Goal: Information Seeking & Learning: Learn about a topic

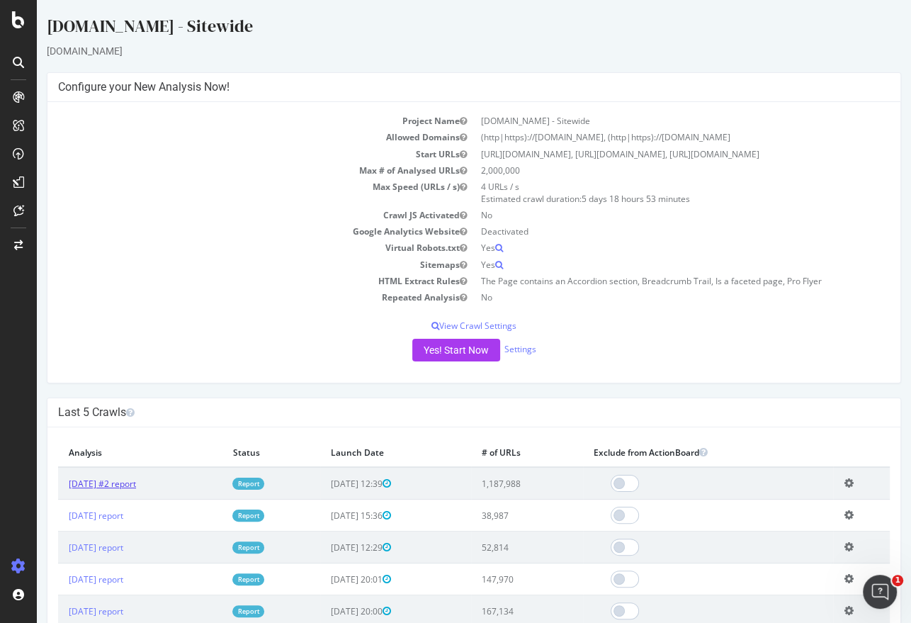
click at [136, 489] on link "[DATE] #2 report" at bounding box center [102, 483] width 67 height 12
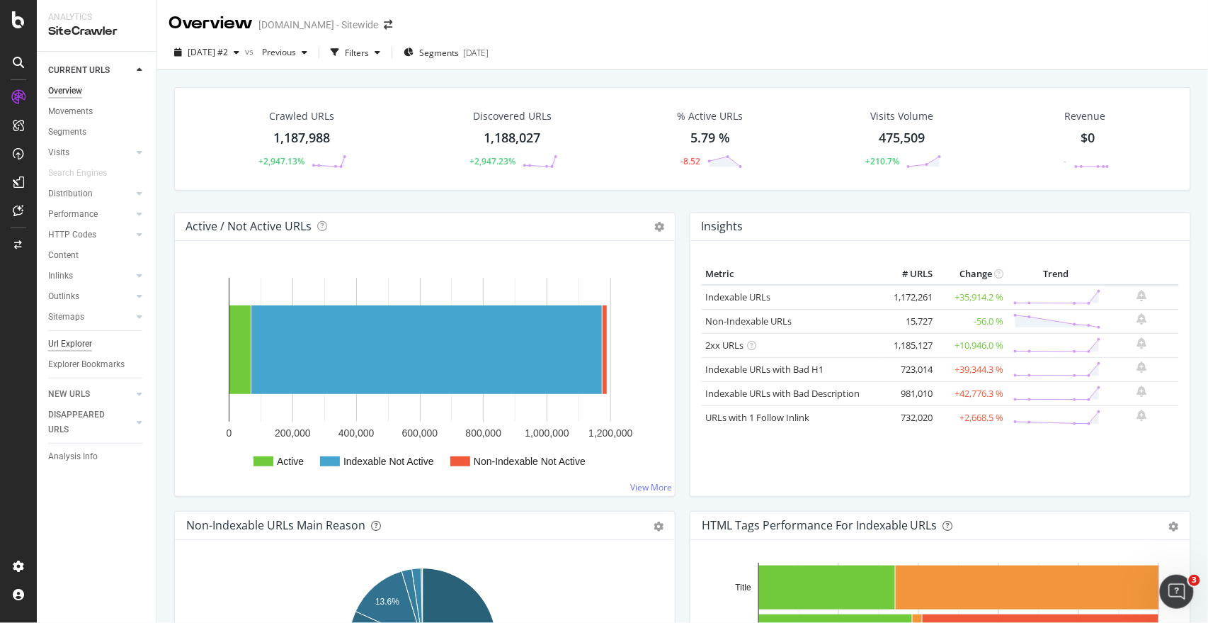
click at [60, 341] on div "Url Explorer" at bounding box center [70, 343] width 44 height 15
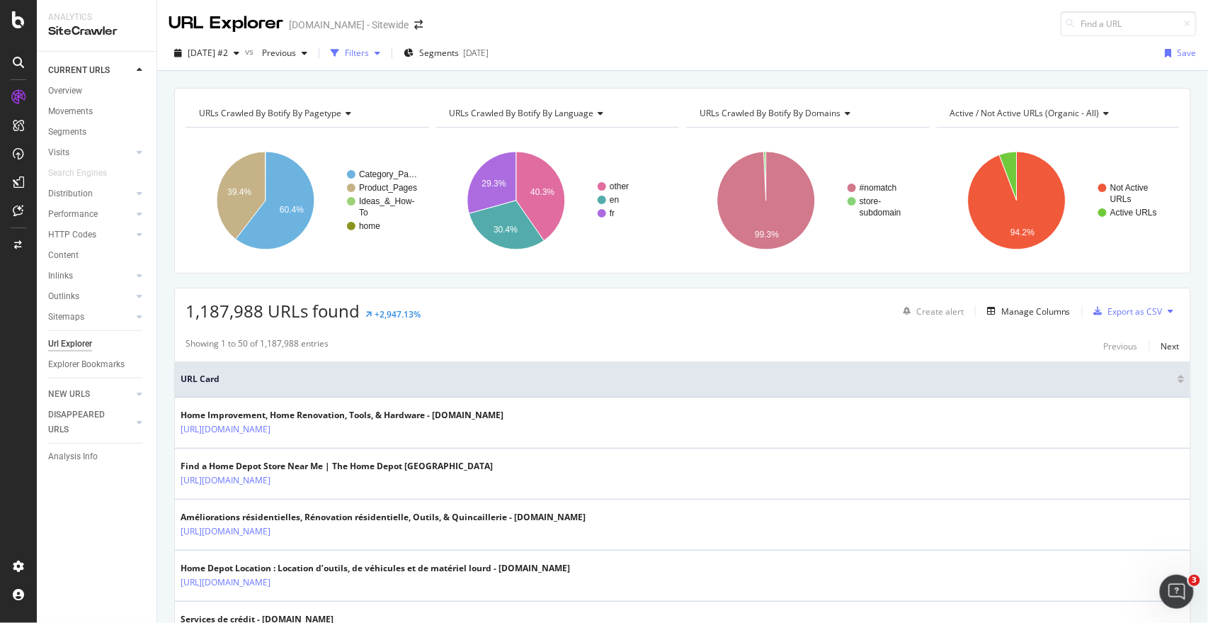
click at [369, 50] on div "Filters" at bounding box center [357, 53] width 24 height 12
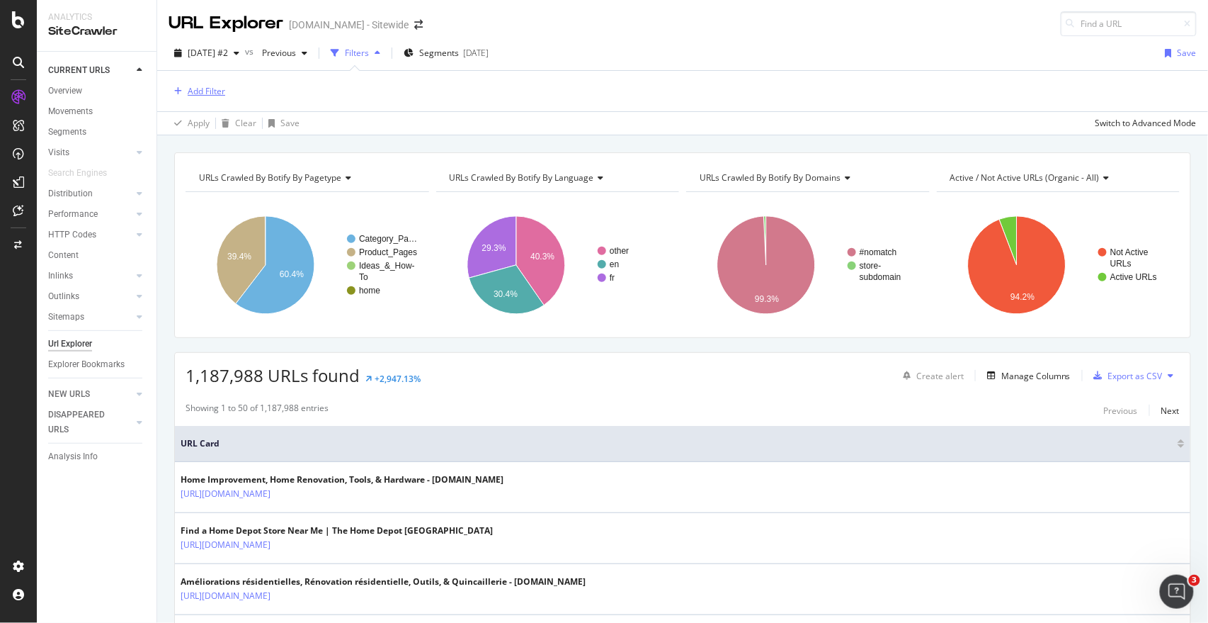
click at [203, 92] on div "Add Filter" at bounding box center [207, 91] width 38 height 12
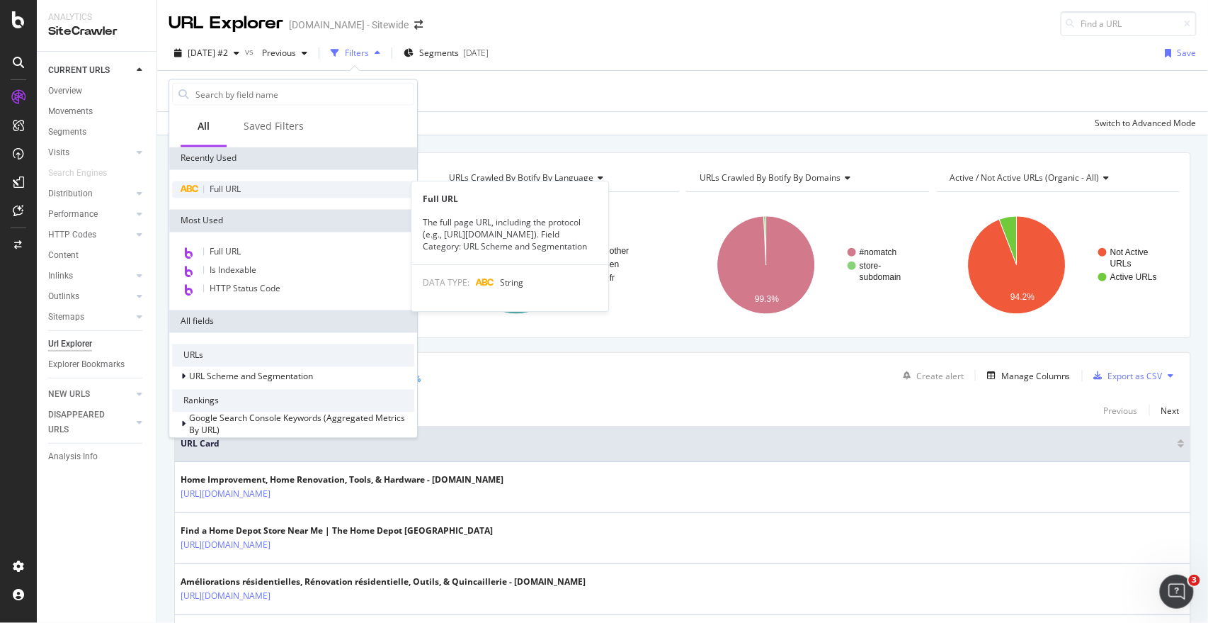
click at [229, 183] on span "Full URL" at bounding box center [225, 189] width 31 height 12
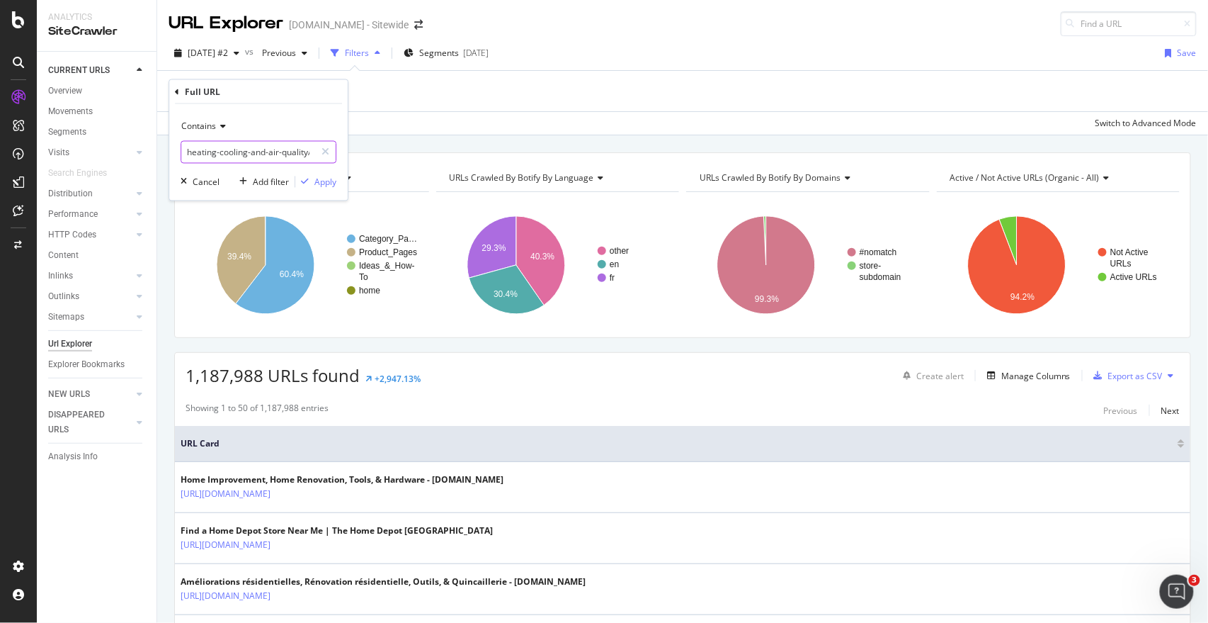
click at [232, 152] on input "heating-cooling-and-air-quality/air-conditioners/mini-split-air-conditioners-an…" at bounding box center [248, 152] width 134 height 23
type input "smart-home"
click at [313, 183] on div "button" at bounding box center [304, 182] width 19 height 8
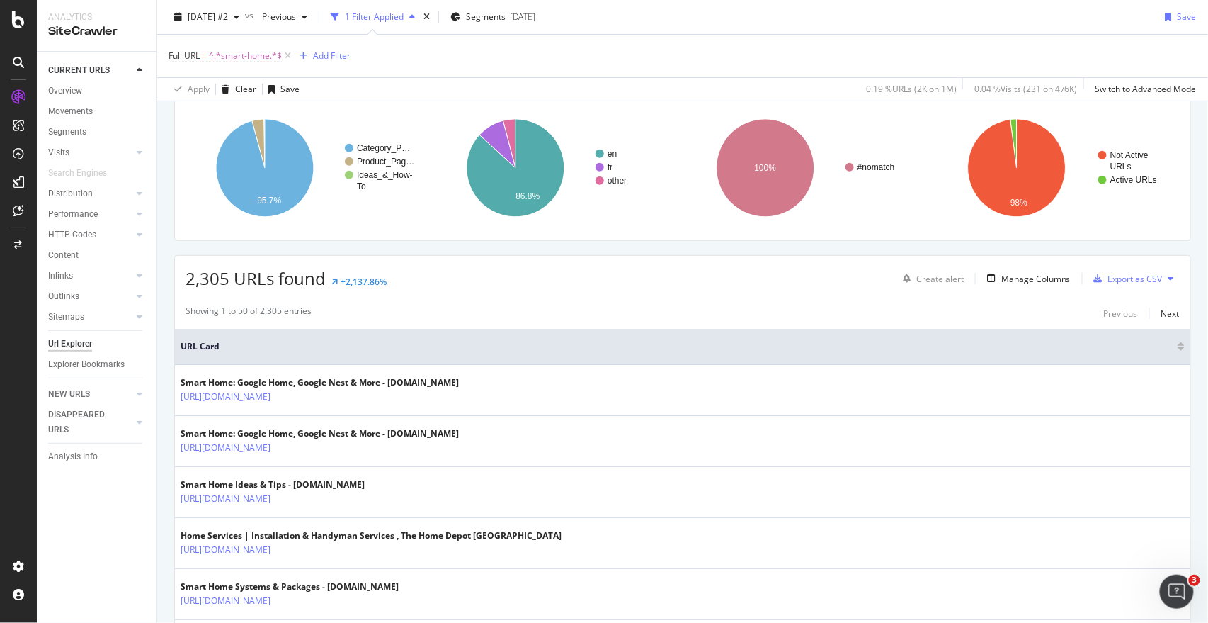
scroll to position [144, 0]
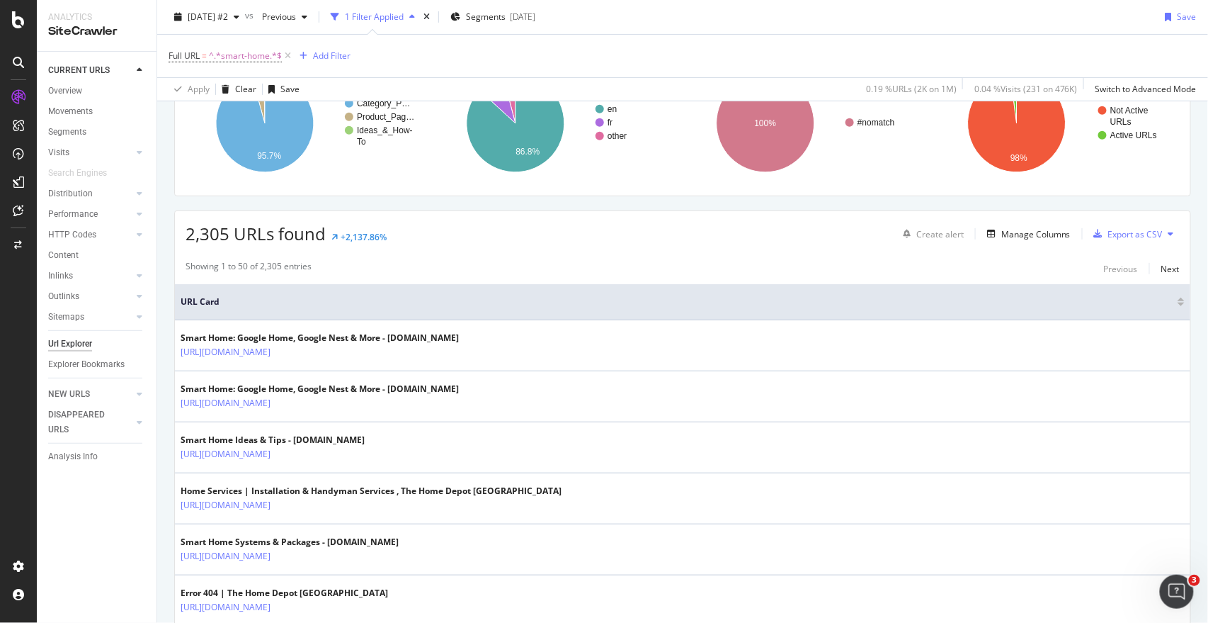
click at [910, 302] on div at bounding box center [1181, 304] width 7 height 4
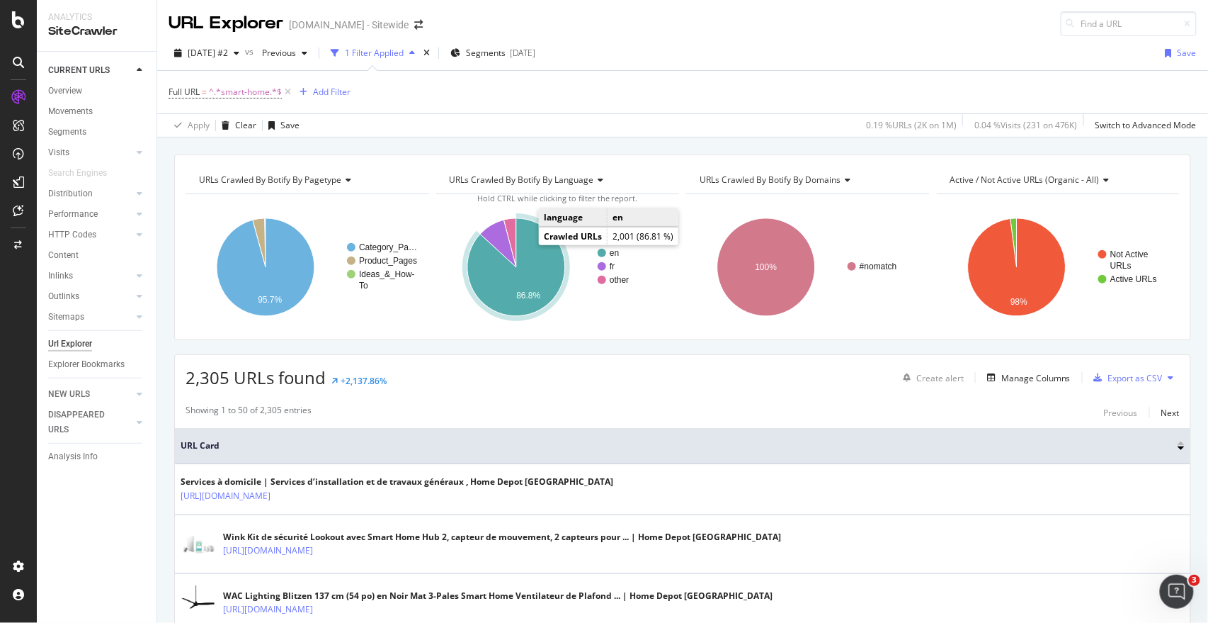
click at [512, 270] on icon "A chart." at bounding box center [516, 267] width 98 height 98
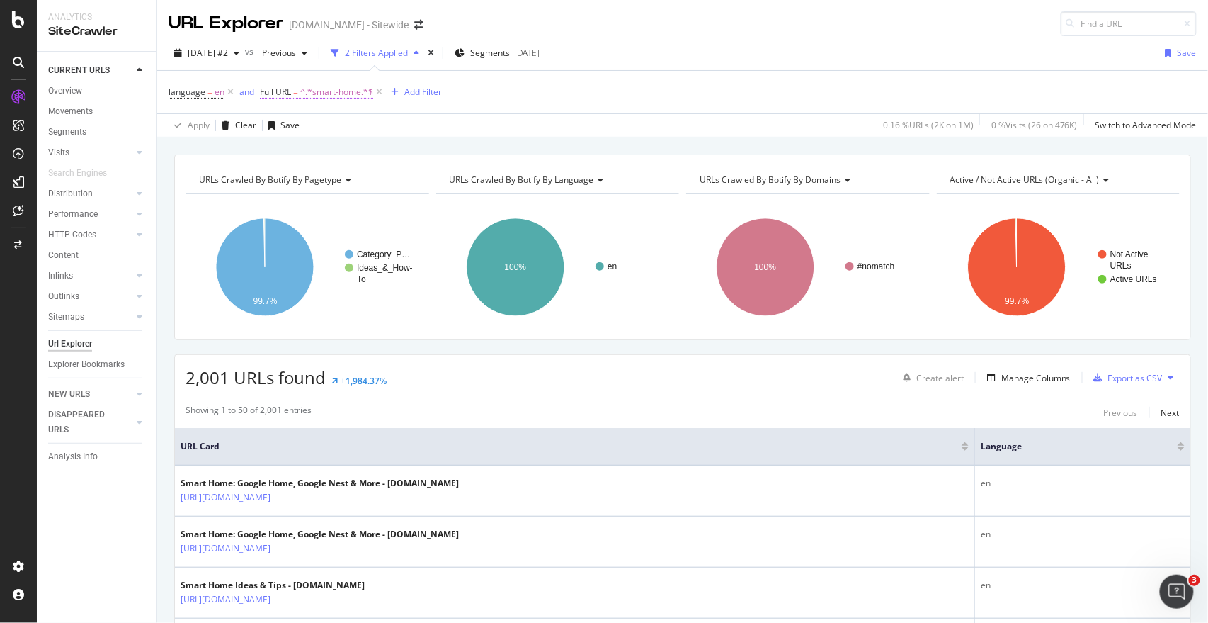
click at [317, 94] on span "^.*smart-home.*$" at bounding box center [336, 92] width 73 height 20
click at [277, 146] on input "smart-home" at bounding box center [339, 151] width 134 height 23
type input "/categories/smart-home"
click at [409, 178] on div "Apply" at bounding box center [416, 180] width 22 height 12
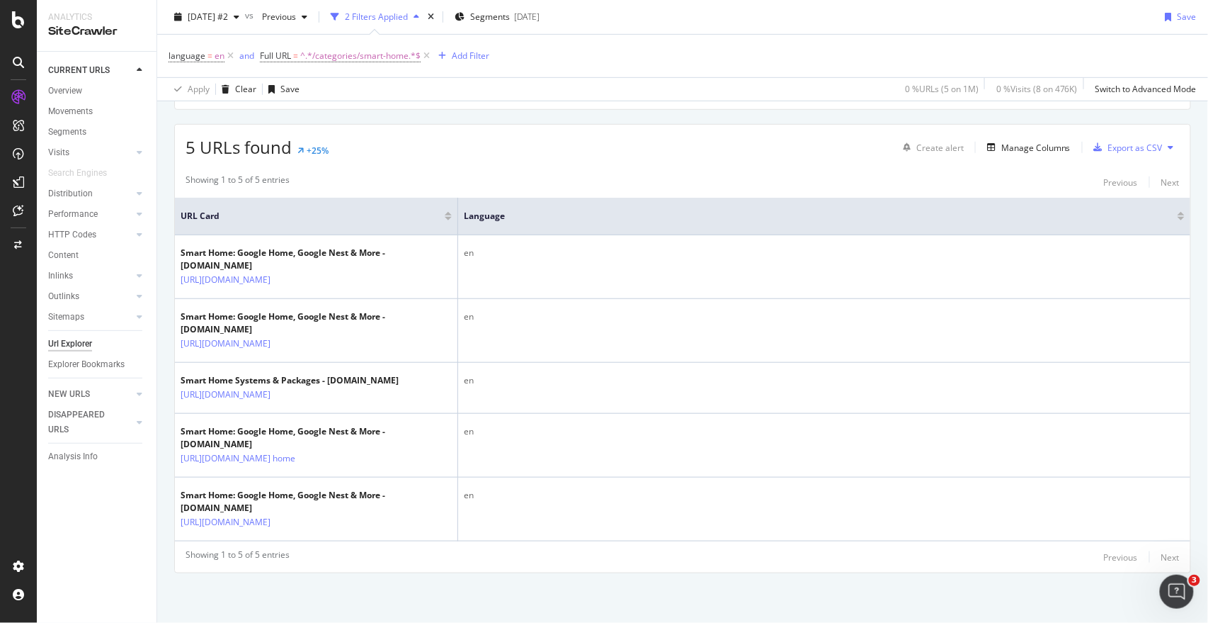
scroll to position [295, 0]
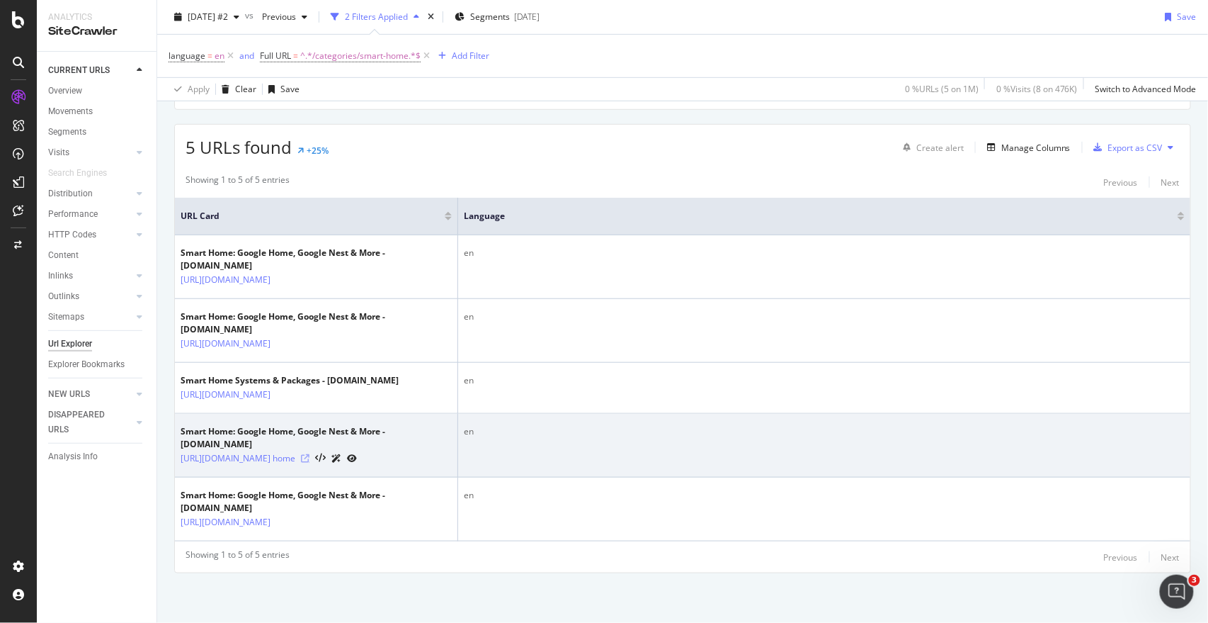
click at [310, 454] on icon at bounding box center [305, 458] width 8 height 8
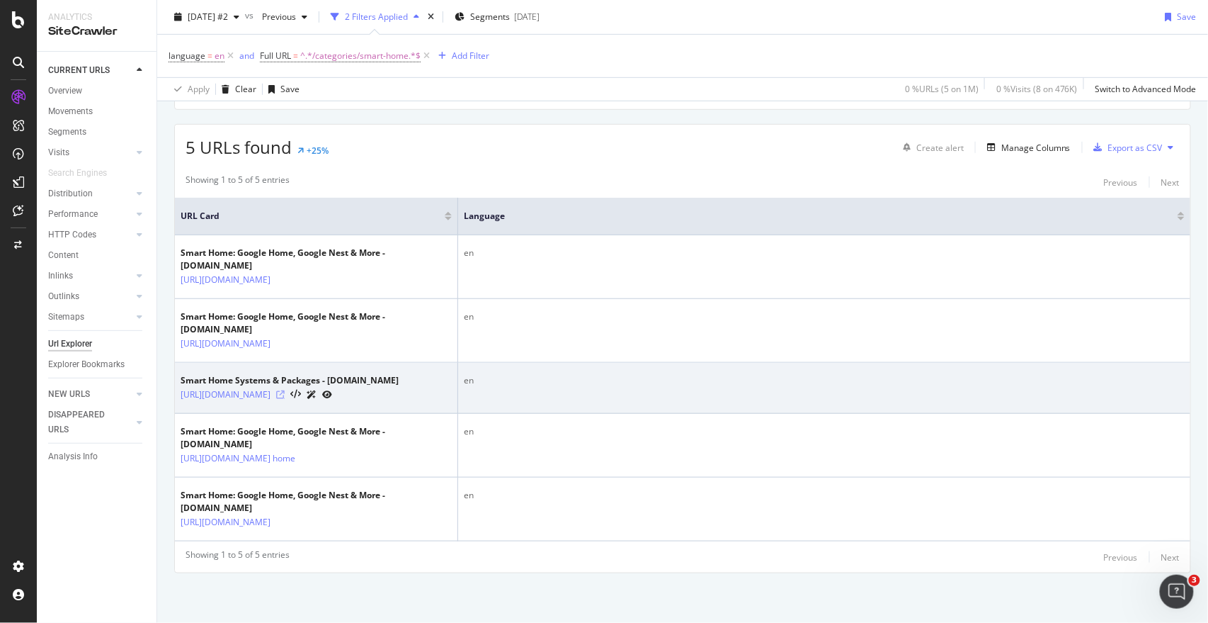
click at [285, 390] on icon at bounding box center [280, 394] width 8 height 8
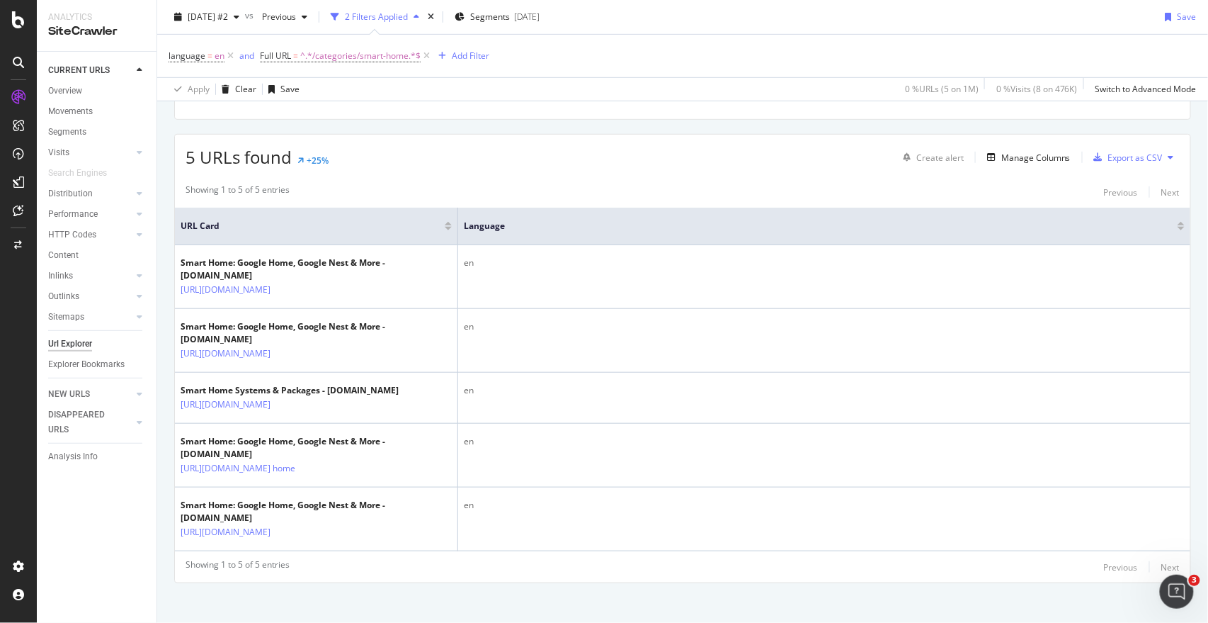
scroll to position [174, 0]
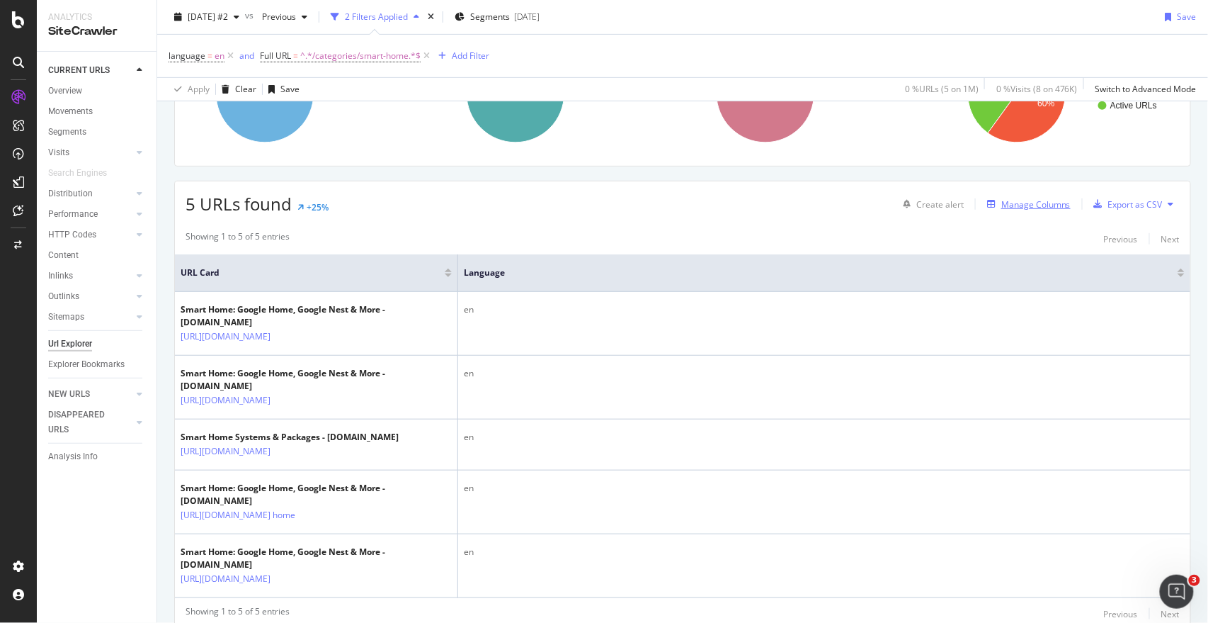
click at [910, 204] on div "button" at bounding box center [992, 204] width 20 height 8
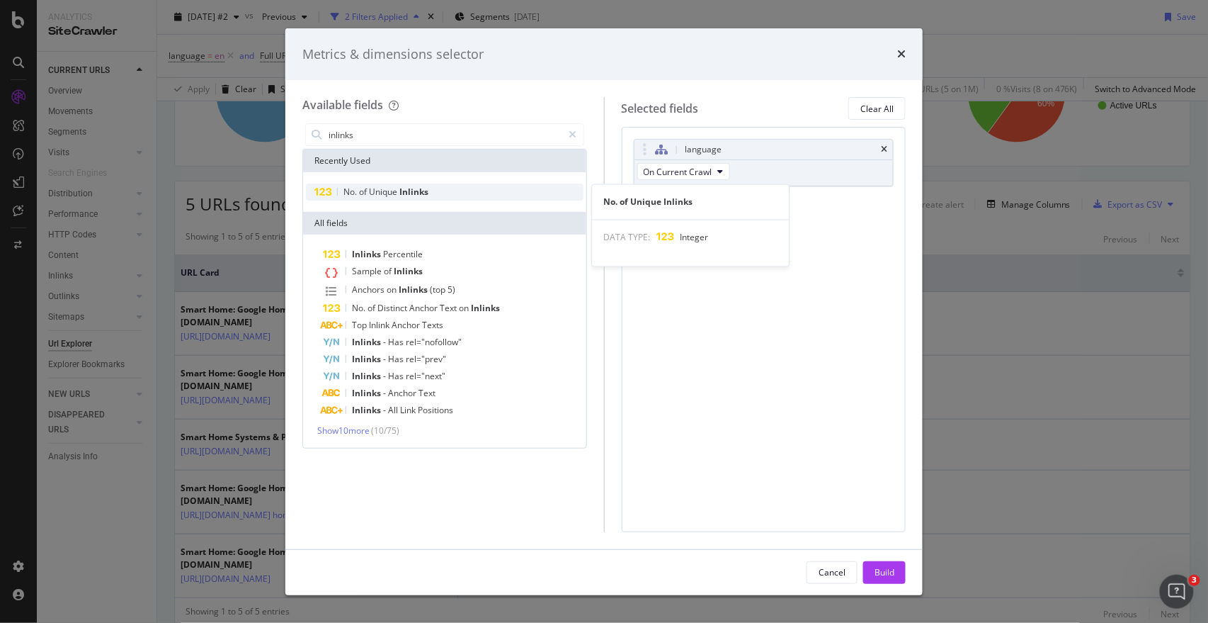
type input "inlinks"
click at [409, 190] on span "Inlinks" at bounding box center [413, 192] width 29 height 12
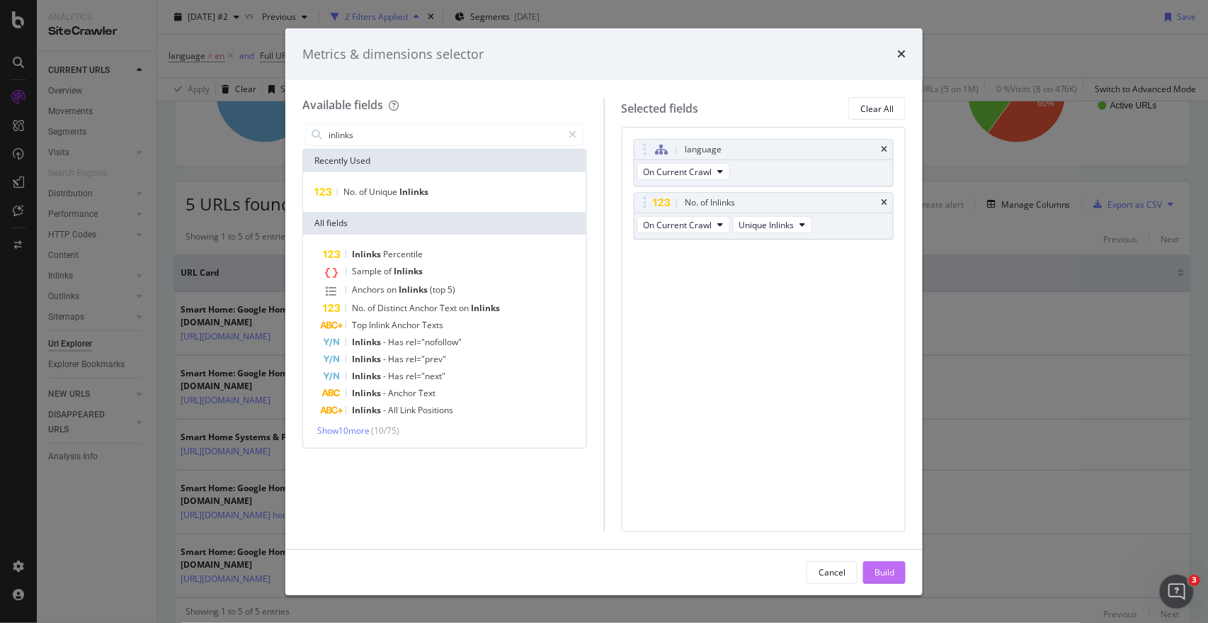
click at [892, 580] on div "Build" at bounding box center [885, 572] width 20 height 21
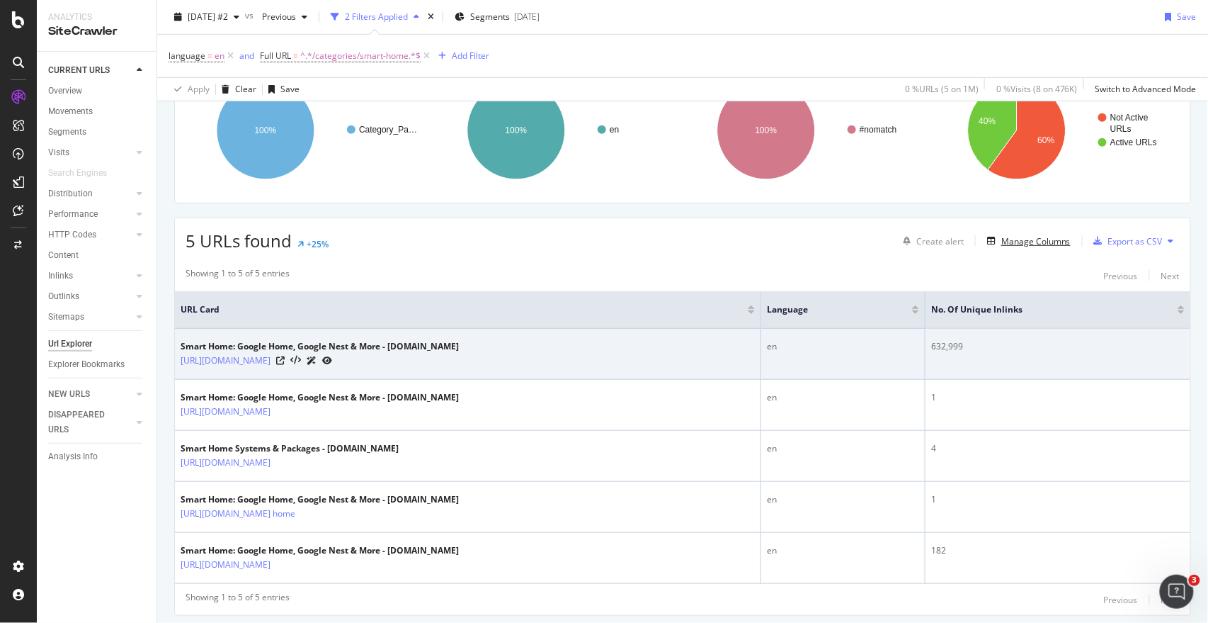
scroll to position [178, 0]
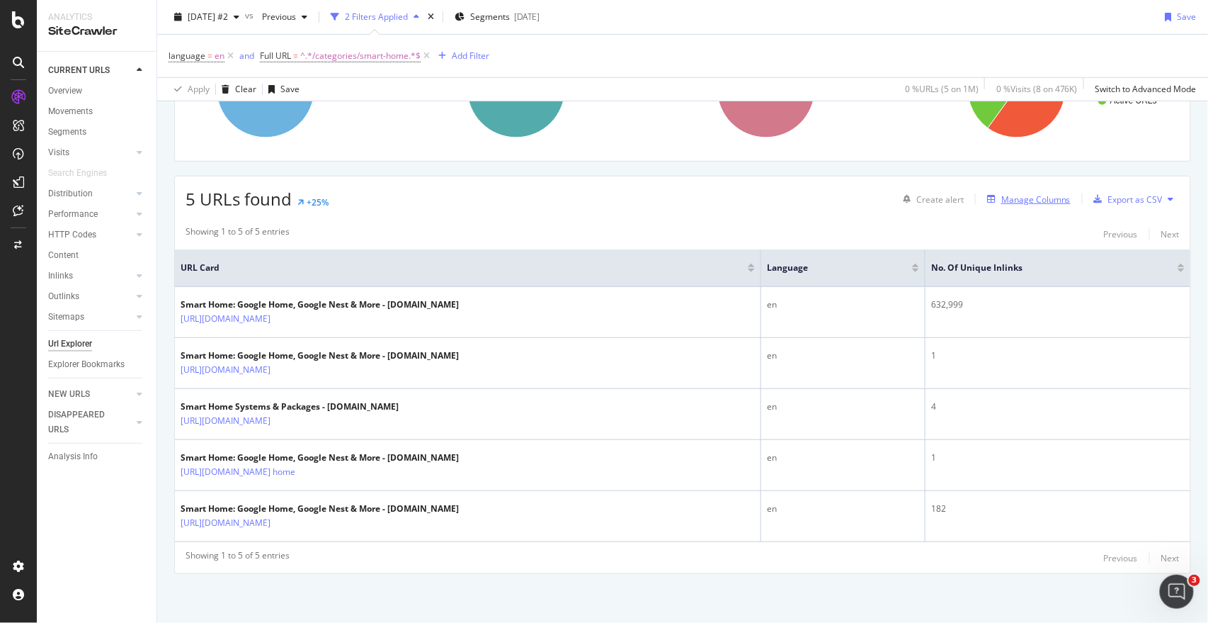
click at [910, 204] on div "Manage Columns" at bounding box center [1036, 199] width 69 height 12
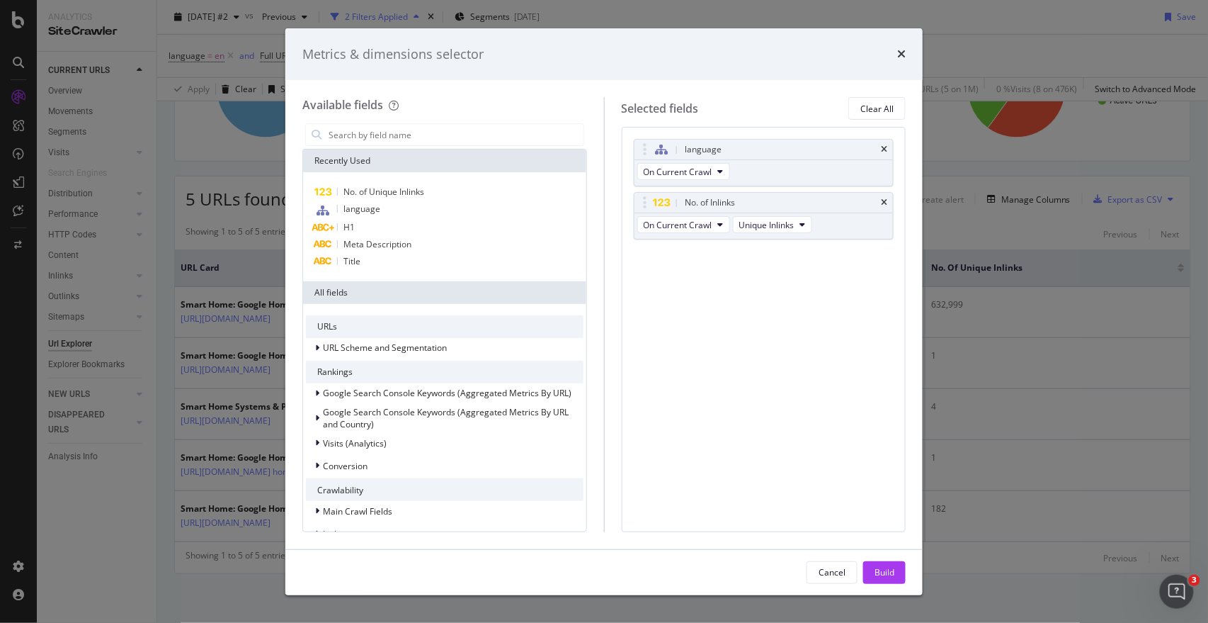
click at [468, 147] on div "modal" at bounding box center [444, 134] width 285 height 28
click at [462, 140] on input "modal" at bounding box center [455, 134] width 256 height 21
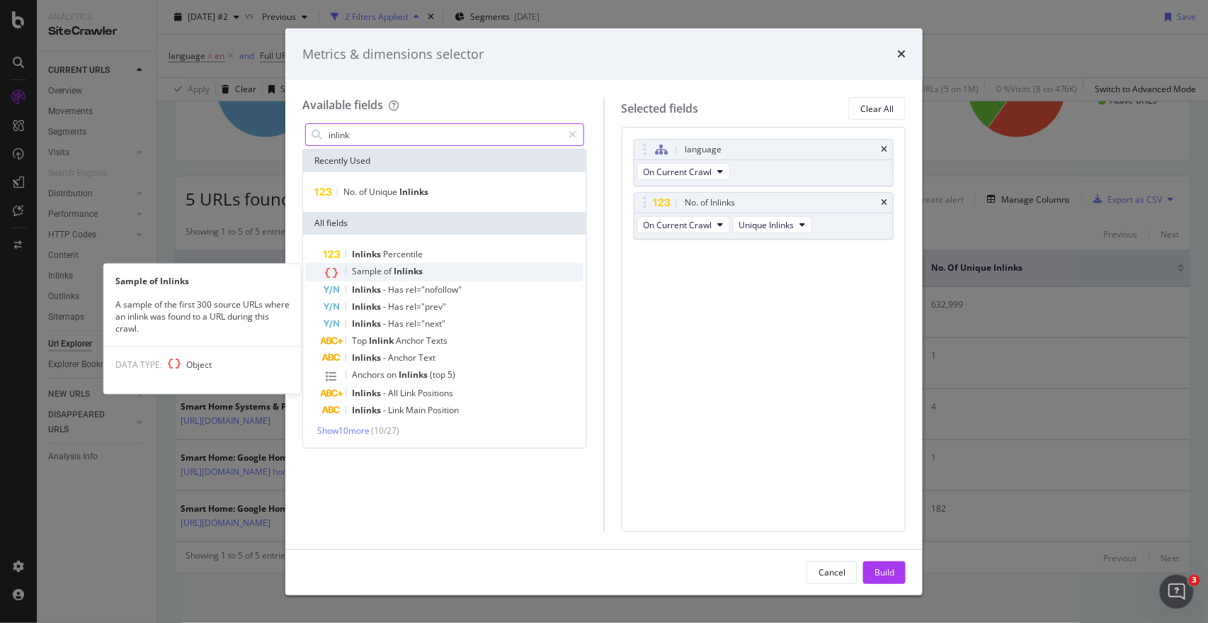
type input "inlink"
click at [404, 269] on span "Inlinks" at bounding box center [408, 271] width 29 height 12
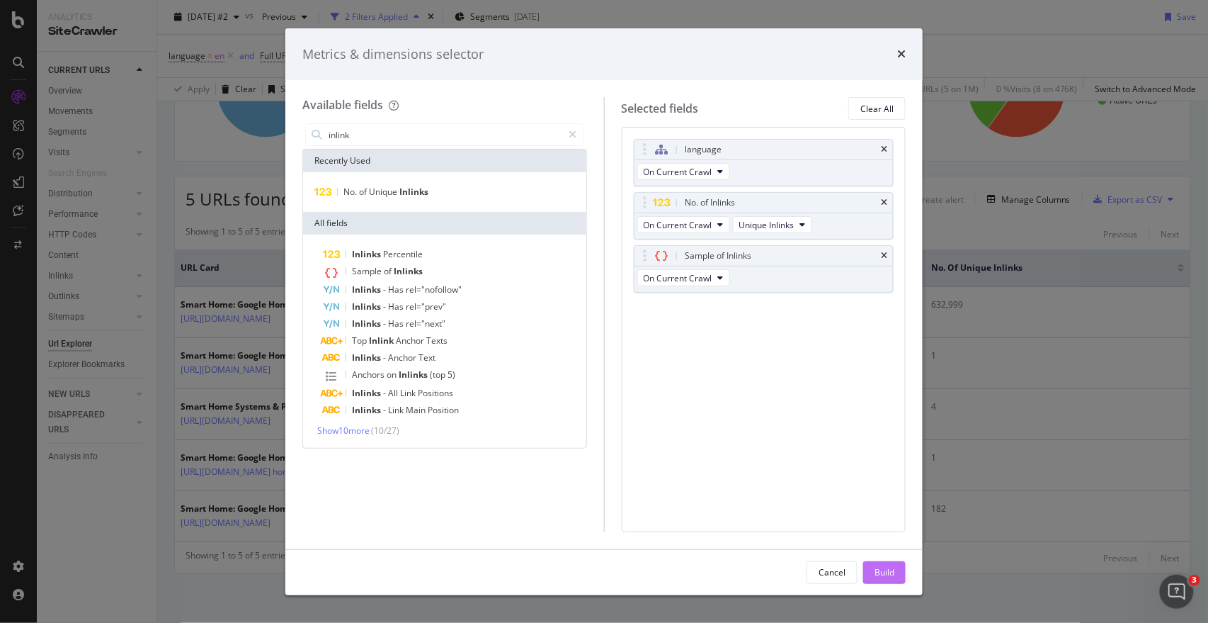
click at [893, 574] on div "Build" at bounding box center [885, 572] width 20 height 12
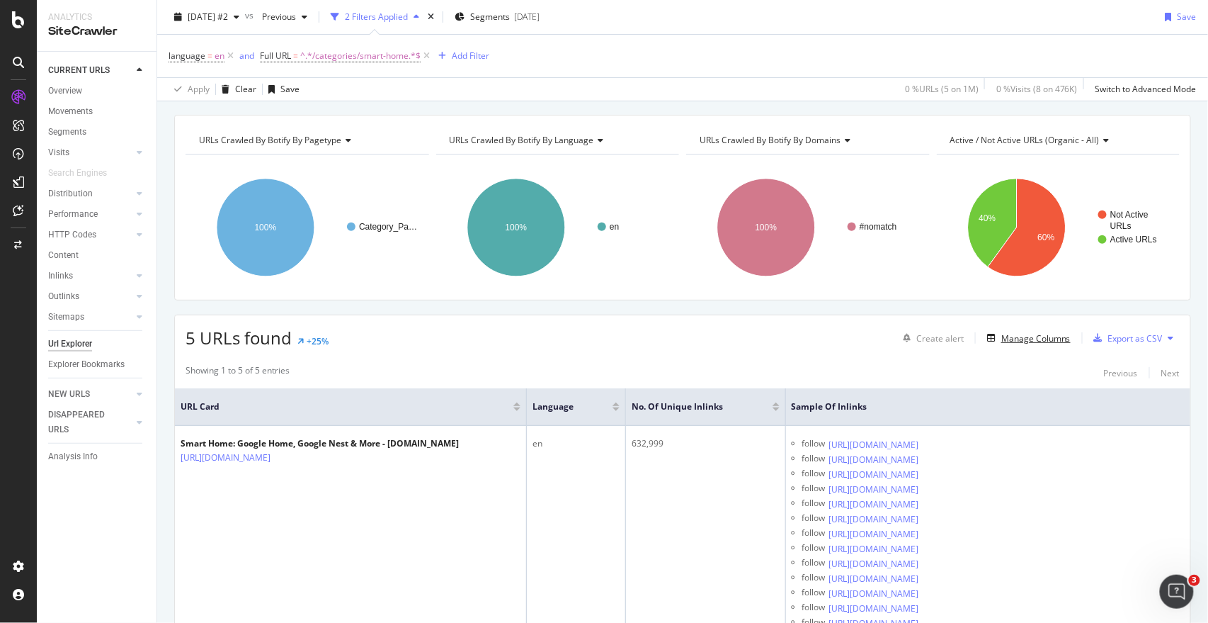
scroll to position [45, 0]
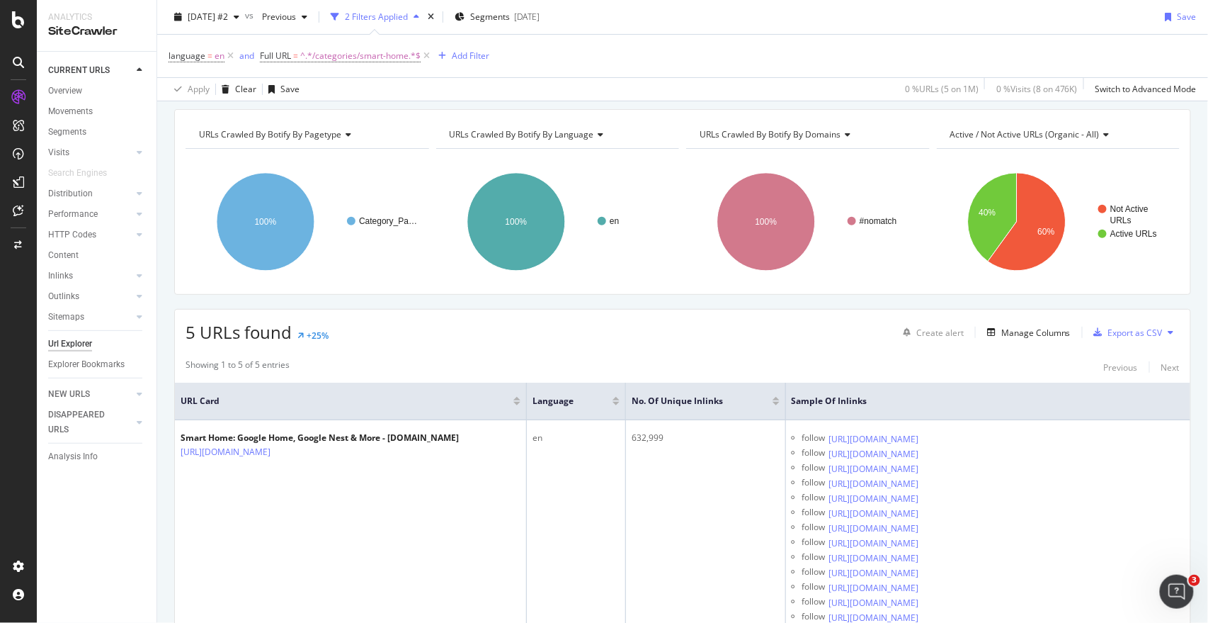
click at [101, 545] on div "CURRENT URLS Overview Movements Segments Visits Analysis Orphan URLs Search Eng…" at bounding box center [97, 337] width 120 height 571
